Goal: Book appointment/travel/reservation

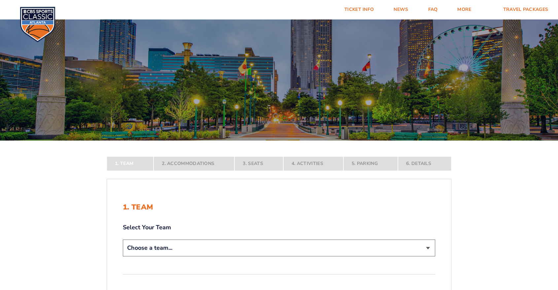
scroll to position [37, 0]
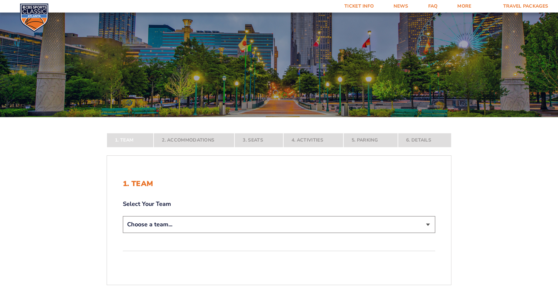
click at [221, 223] on select "Choose a team... [US_STATE] Wildcats [US_STATE] State Buckeyes [US_STATE] Tar H…" at bounding box center [279, 224] width 312 height 17
click at [123, 233] on select "Choose a team... Kentucky Wildcats Ohio State Buckeyes North Carolina Tar Heels…" at bounding box center [279, 224] width 312 height 17
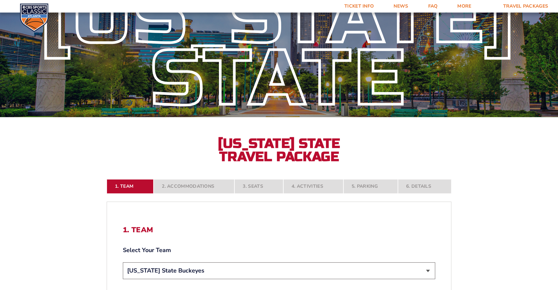
click at [236, 272] on select "Choose a team... Kentucky Wildcats Ohio State Buckeyes North Carolina Tar Heels…" at bounding box center [279, 271] width 312 height 17
select select "12956"
click at [123, 263] on select "Choose a team... Kentucky Wildcats Ohio State Buckeyes North Carolina Tar Heels…" at bounding box center [279, 271] width 312 height 17
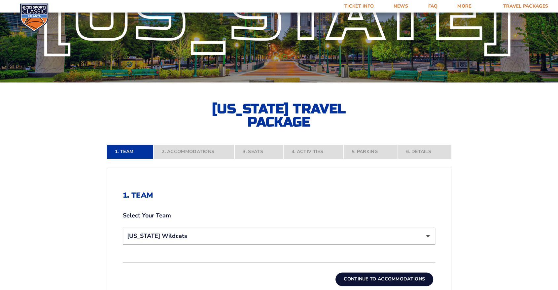
scroll to position [73, 0]
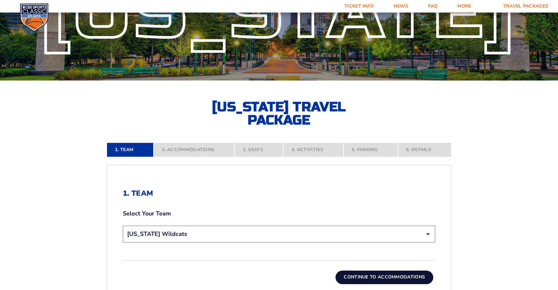
click at [373, 277] on button "Continue To Accommodations" at bounding box center [385, 277] width 98 height 13
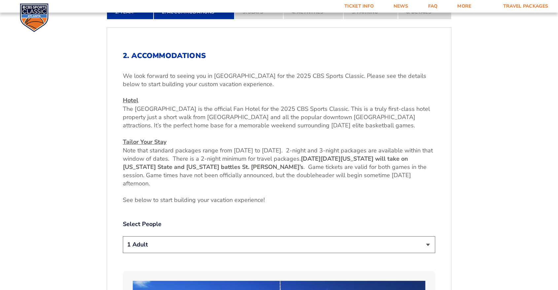
scroll to position [211, 0]
click at [236, 246] on select "1 Adult 2 Adults 3 Adults 4 Adults 2 Adults + 1 Child 2 Adults + 2 Children 2 A…" at bounding box center [279, 245] width 312 height 17
select select "4 Adults"
click at [123, 237] on select "1 Adult 2 Adults 3 Adults 4 Adults 2 Adults + 1 Child 2 Adults + 2 Children 2 A…" at bounding box center [279, 245] width 312 height 17
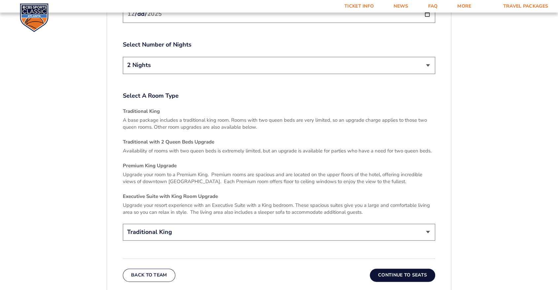
scroll to position [927, 0]
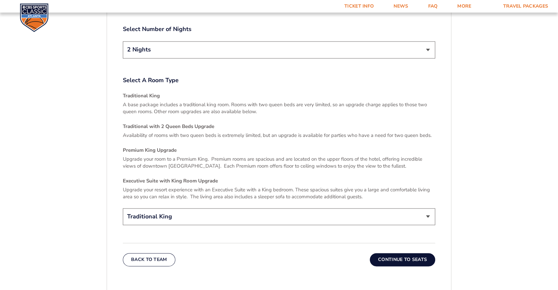
click at [338, 41] on select "2 Nights 3 Nights" at bounding box center [279, 49] width 312 height 17
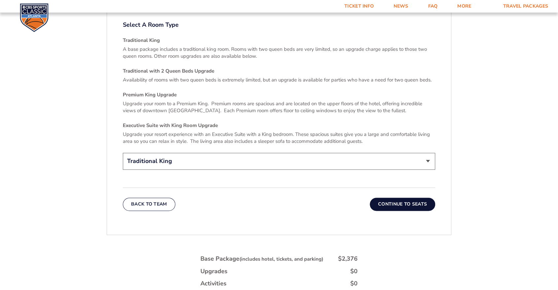
scroll to position [999, 0]
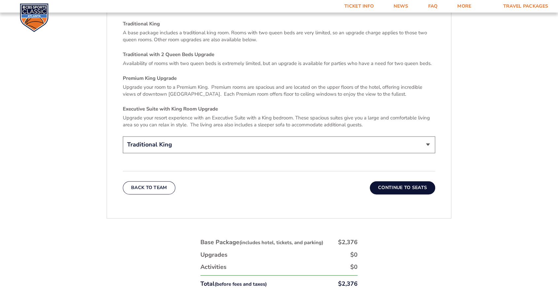
click at [282, 144] on select "Traditional King Traditional with 2 Queen Beds Upgrade (+$45 per night) Premium…" at bounding box center [279, 144] width 312 height 17
click at [385, 137] on select "Traditional King Traditional with 2 Queen Beds Upgrade (+$45 per night) Premium…" at bounding box center [279, 144] width 312 height 17
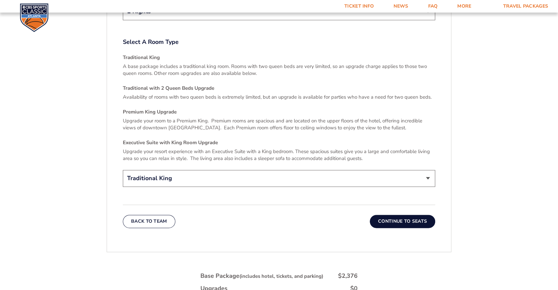
scroll to position [962, 0]
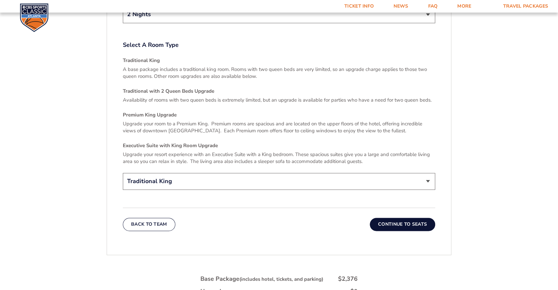
click at [417, 218] on button "Continue To Seats" at bounding box center [402, 224] width 65 height 13
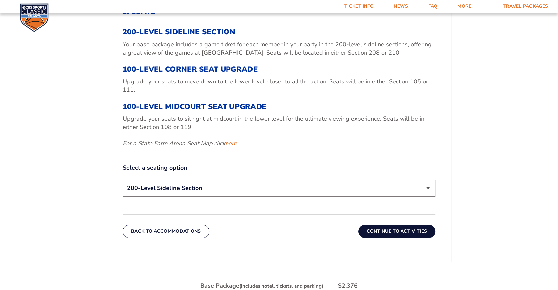
scroll to position [257, 0]
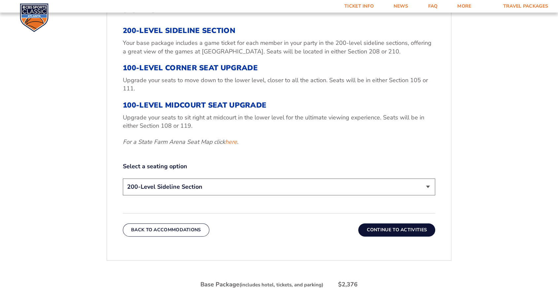
click at [313, 190] on select "200-Level Sideline Section 100-Level Corner Seat Upgrade (+$120 per person) 100…" at bounding box center [279, 187] width 312 height 17
click at [543, 225] on form "Kentucky Kentucky Travel Package Ohio State Ohio State Travel Package North Car…" at bounding box center [279, 80] width 558 height 675
click at [390, 230] on button "Continue To Activities" at bounding box center [396, 230] width 77 height 13
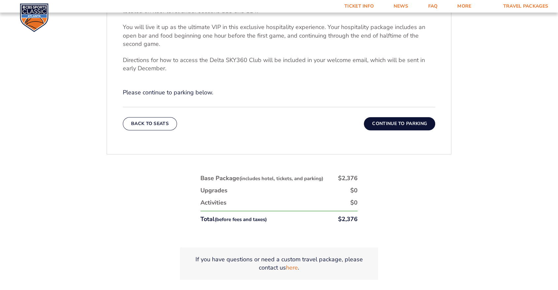
scroll to position [284, 0]
click at [395, 131] on div "4. Hospitality Your base package includes VIP in-arena hospitality in the Delta…" at bounding box center [279, 55] width 344 height 184
click at [395, 127] on button "Continue To Parking" at bounding box center [399, 124] width 71 height 13
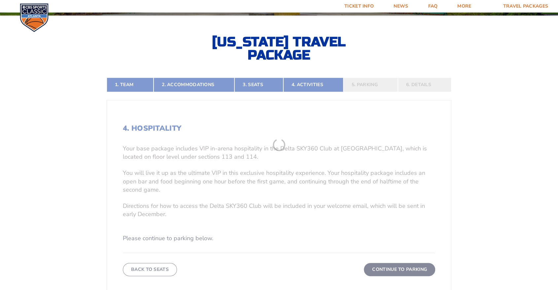
scroll to position [137, 0]
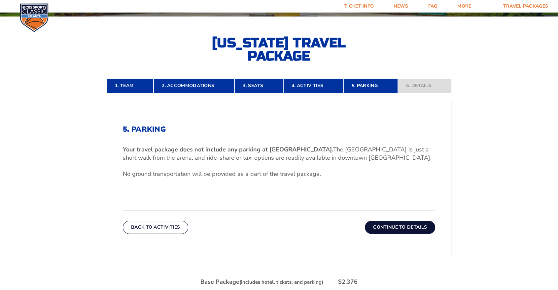
click at [404, 226] on button "Continue To Details" at bounding box center [400, 227] width 70 height 13
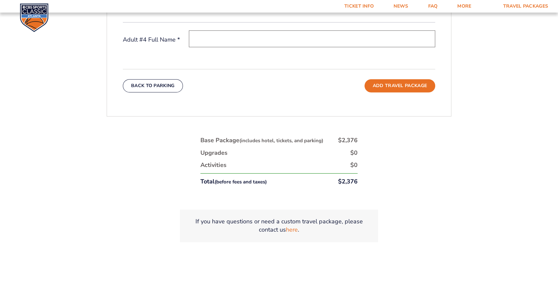
scroll to position [394, 0]
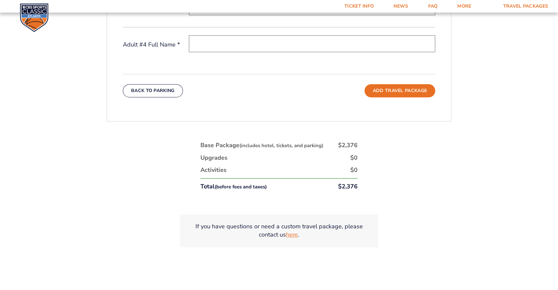
click at [294, 235] on link "here" at bounding box center [292, 235] width 12 height 8
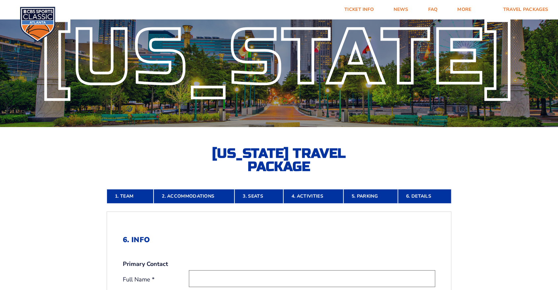
scroll to position [37, 0]
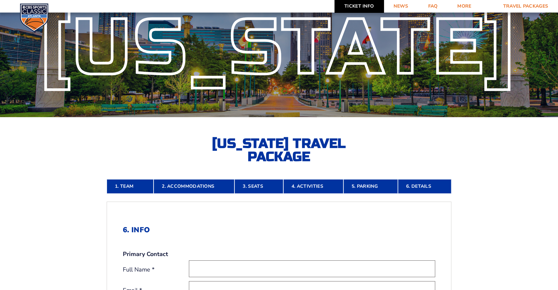
click at [362, 4] on link "Ticket Info" at bounding box center [359, 6] width 49 height 13
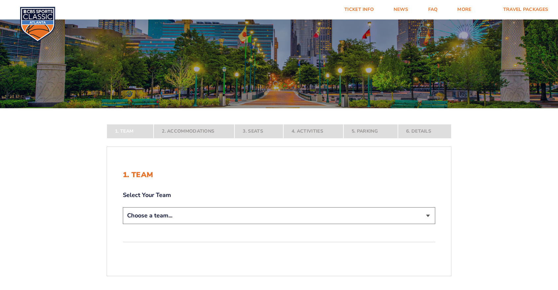
scroll to position [110, 0]
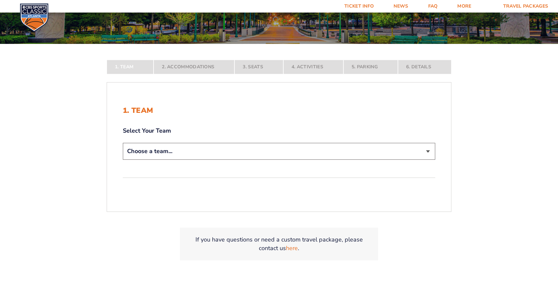
click at [263, 134] on label "Select Your Team" at bounding box center [279, 131] width 312 height 8
click at [260, 144] on select "Choose a team... Kentucky Wildcats Ohio State Buckeyes North Carolina Tar Heels…" at bounding box center [279, 151] width 312 height 17
select select "12756"
click at [123, 160] on select "Choose a team... Kentucky Wildcats Ohio State Buckeyes North Carolina Tar Heels…" at bounding box center [279, 151] width 312 height 17
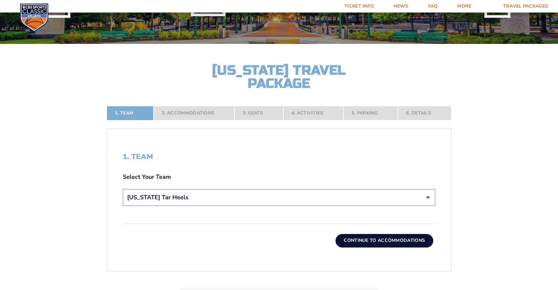
click at [399, 242] on button "Continue To Accommodations" at bounding box center [385, 240] width 98 height 13
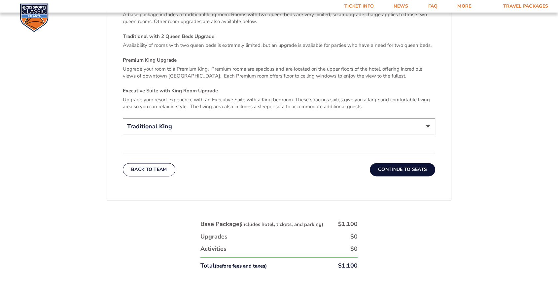
scroll to position [1018, 0]
click at [280, 118] on select "Traditional King Traditional with 2 Queen Beds Upgrade (+$45 per night) Premium…" at bounding box center [279, 126] width 312 height 17
select select "Traditional with 2 Queen Beds Upgrade"
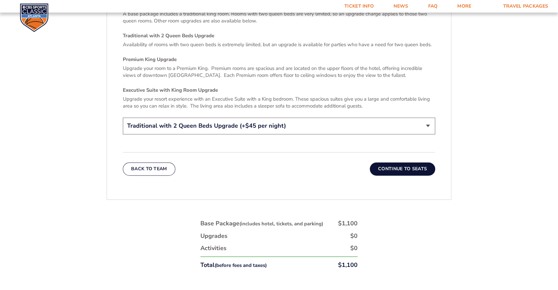
click at [123, 118] on select "Traditional King Traditional with 2 Queen Beds Upgrade (+$45 per night) Premium…" at bounding box center [279, 126] width 312 height 17
click at [413, 163] on button "Continue To Seats" at bounding box center [402, 169] width 65 height 13
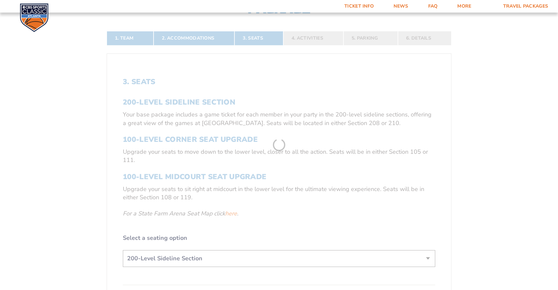
scroll to position [137, 0]
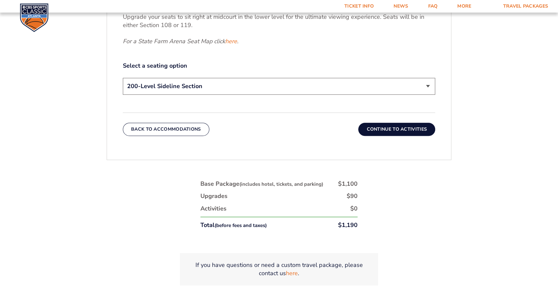
click at [401, 128] on button "Continue To Activities" at bounding box center [396, 129] width 77 height 13
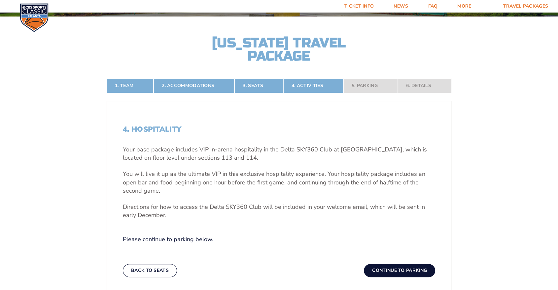
click at [388, 270] on button "Continue To Parking" at bounding box center [399, 270] width 71 height 13
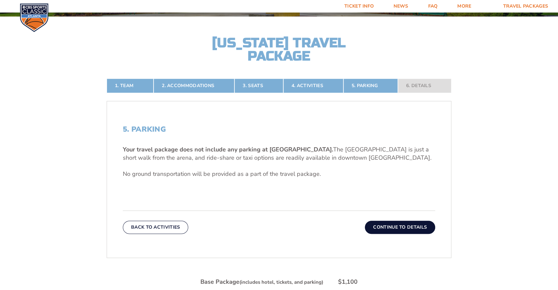
click at [31, 12] on img at bounding box center [34, 17] width 29 height 29
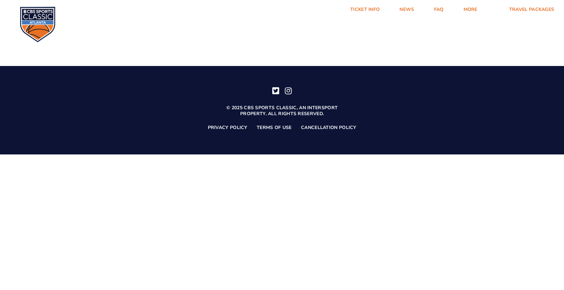
click at [31, 20] on img at bounding box center [38, 25] width 36 height 36
click at [32, 17] on img at bounding box center [38, 25] width 36 height 36
click at [37, 7] on img at bounding box center [38, 25] width 36 height 36
click at [23, 15] on img at bounding box center [38, 25] width 36 height 36
